Goal: Transaction & Acquisition: Obtain resource

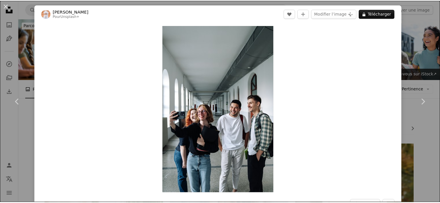
scroll to position [2868, 0]
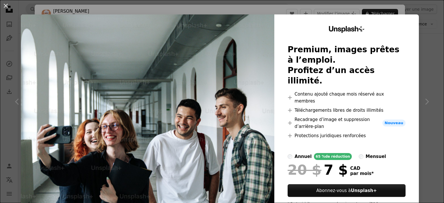
click at [429, 55] on div "An X shape Unsplash+ Premium, images prêtes à l’emploi. Profitez d’un accès ill…" at bounding box center [222, 101] width 444 height 203
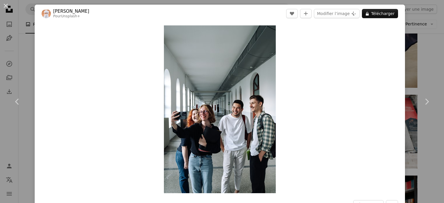
click at [429, 55] on div "An X shape Chevron left Chevron right Ahmed Pour Unsplash+ A heart A plus sign …" at bounding box center [222, 101] width 444 height 203
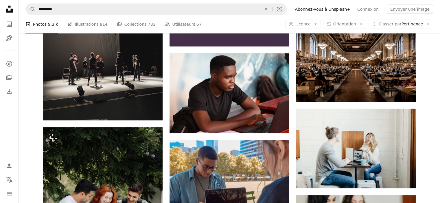
scroll to position [5862, 0]
